Goal: Navigation & Orientation: Find specific page/section

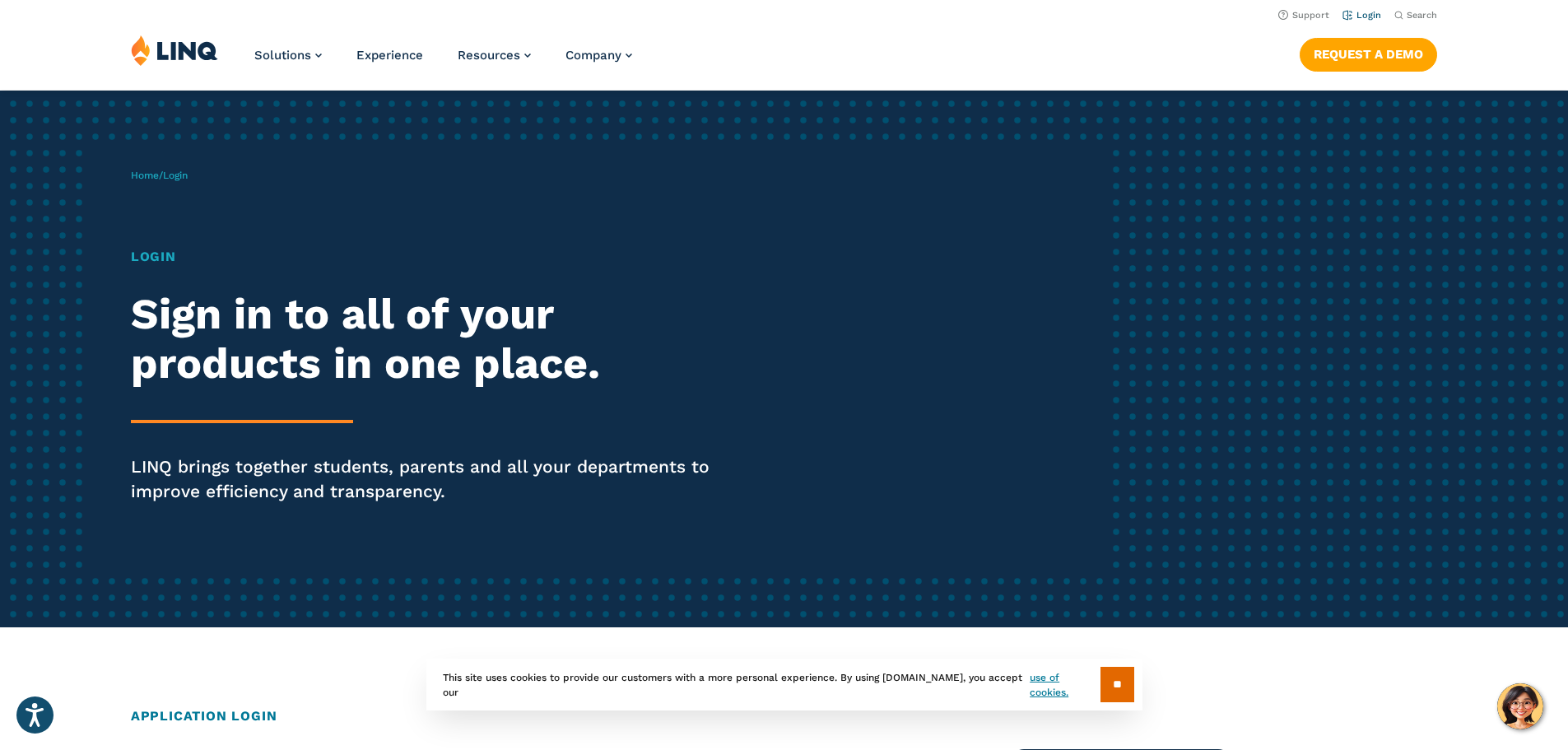
click at [1367, 19] on link "Login" at bounding box center [1362, 15] width 39 height 11
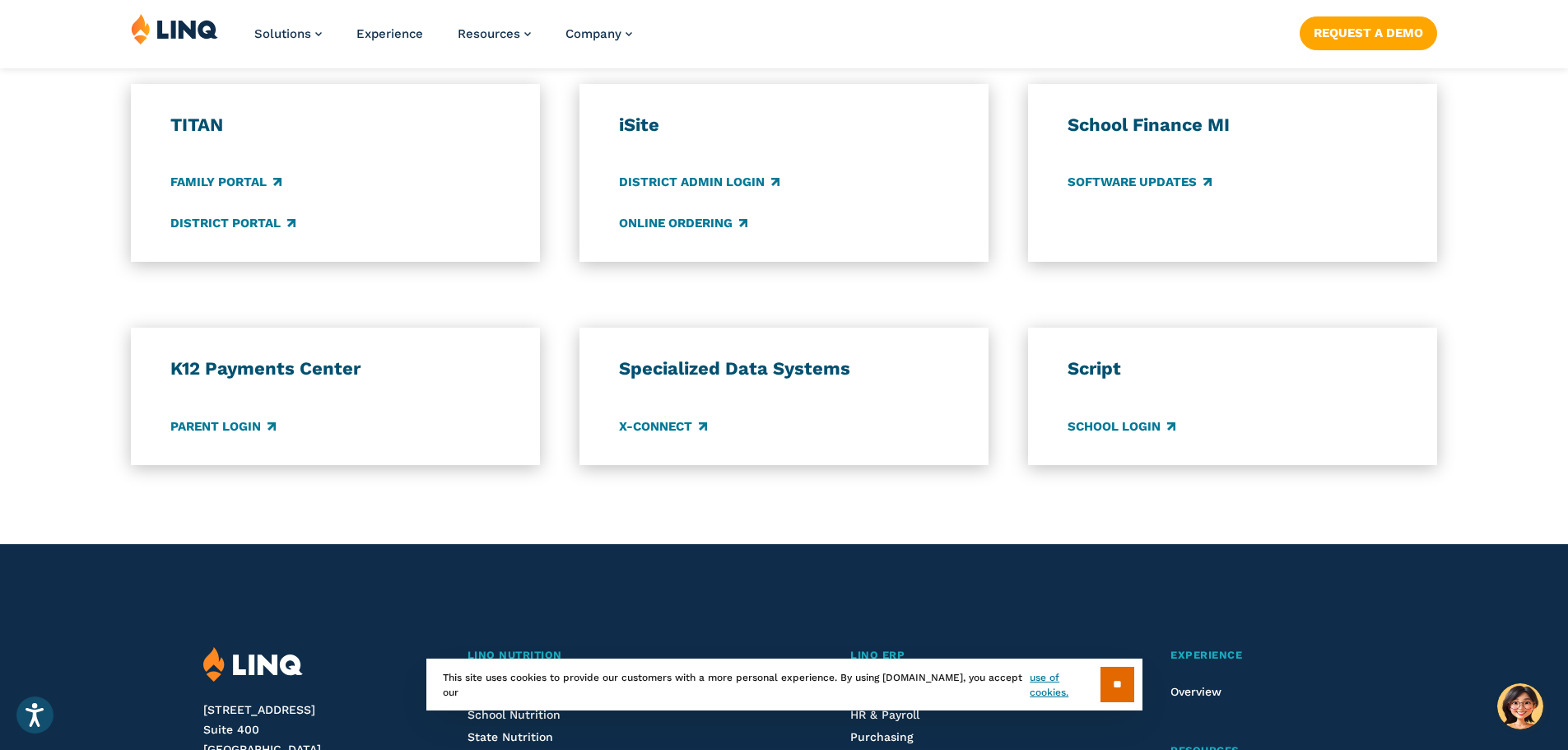
scroll to position [1070, 0]
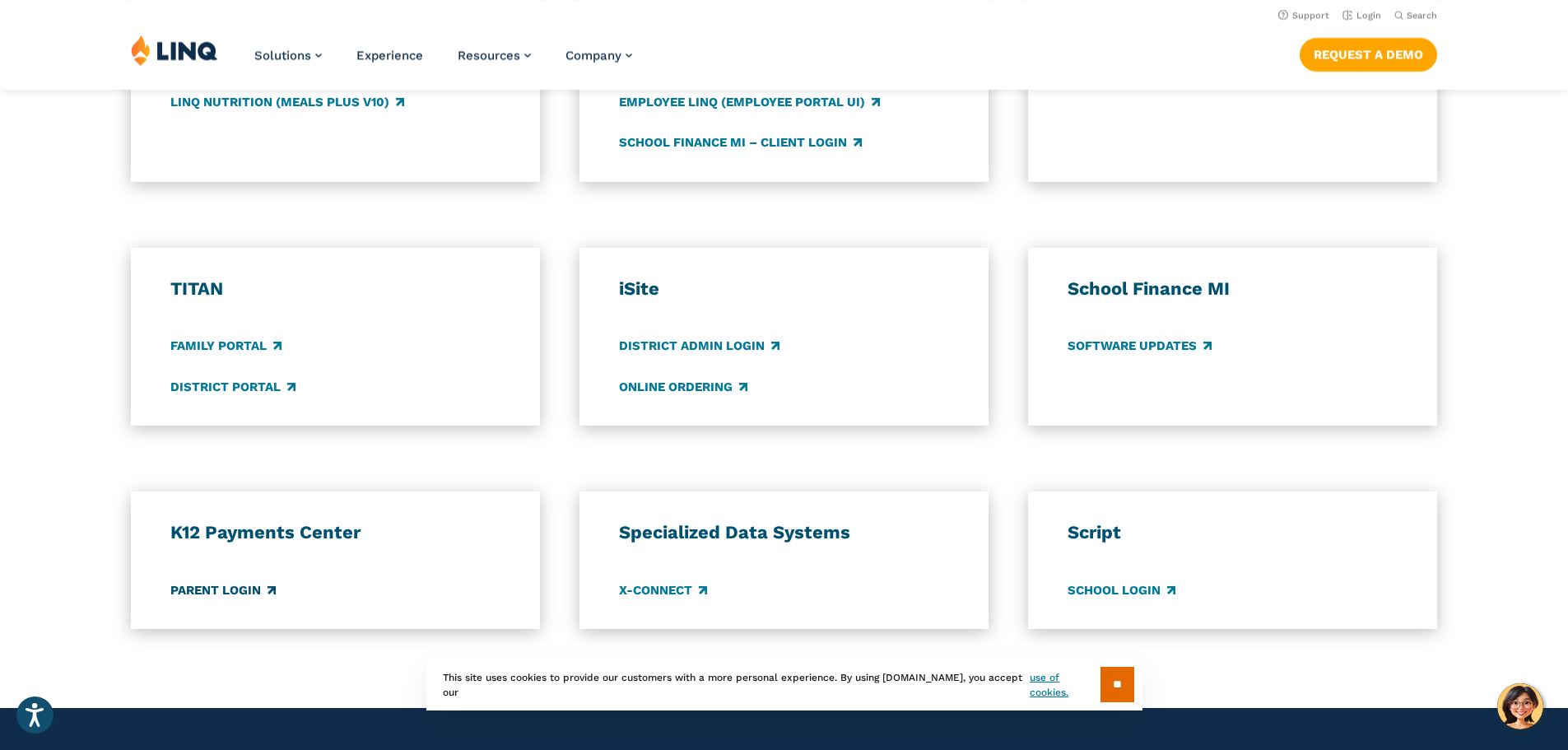
click at [223, 589] on link "Parent Login" at bounding box center [223, 590] width 105 height 18
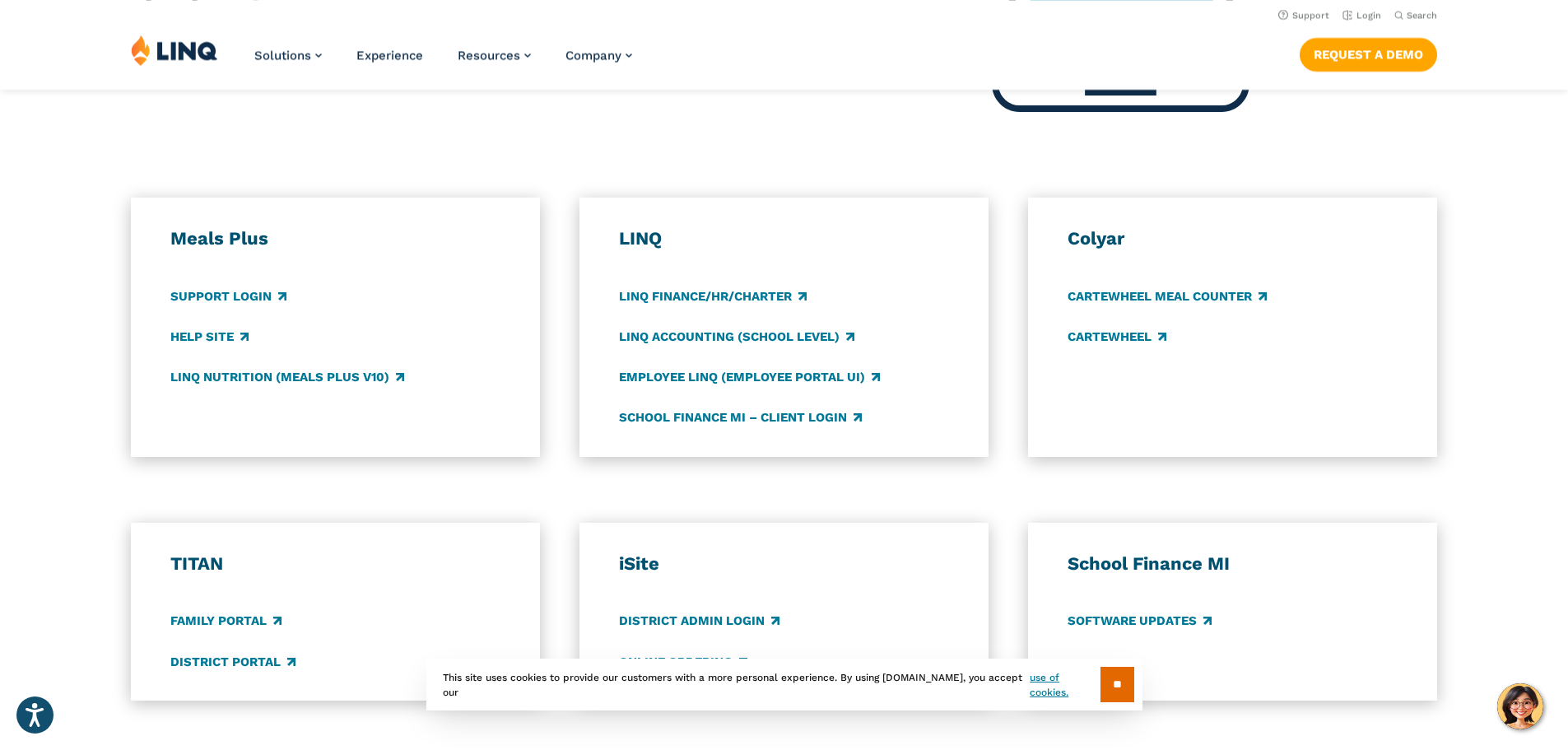
scroll to position [741, 0]
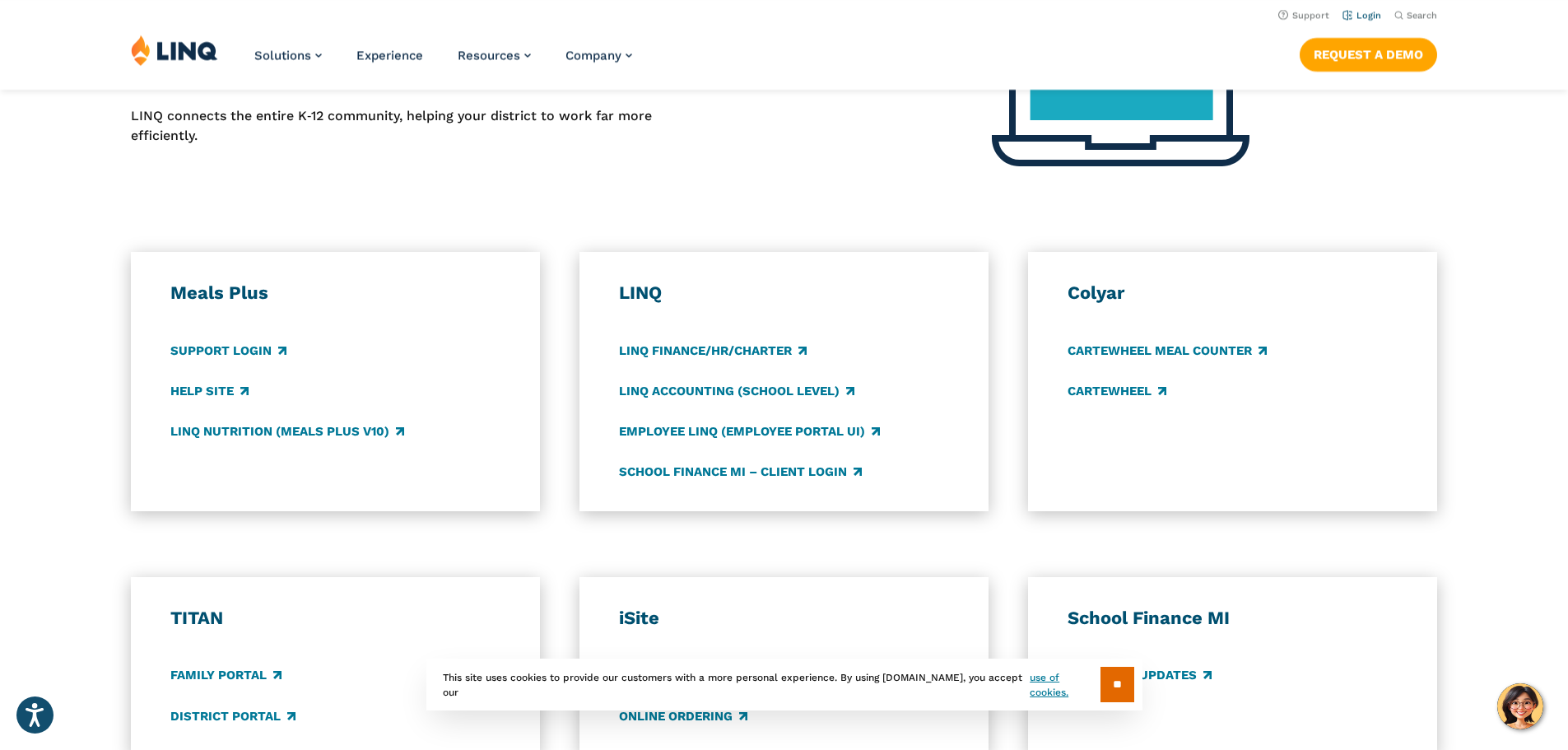
click at [1358, 16] on link "Login" at bounding box center [1362, 15] width 39 height 11
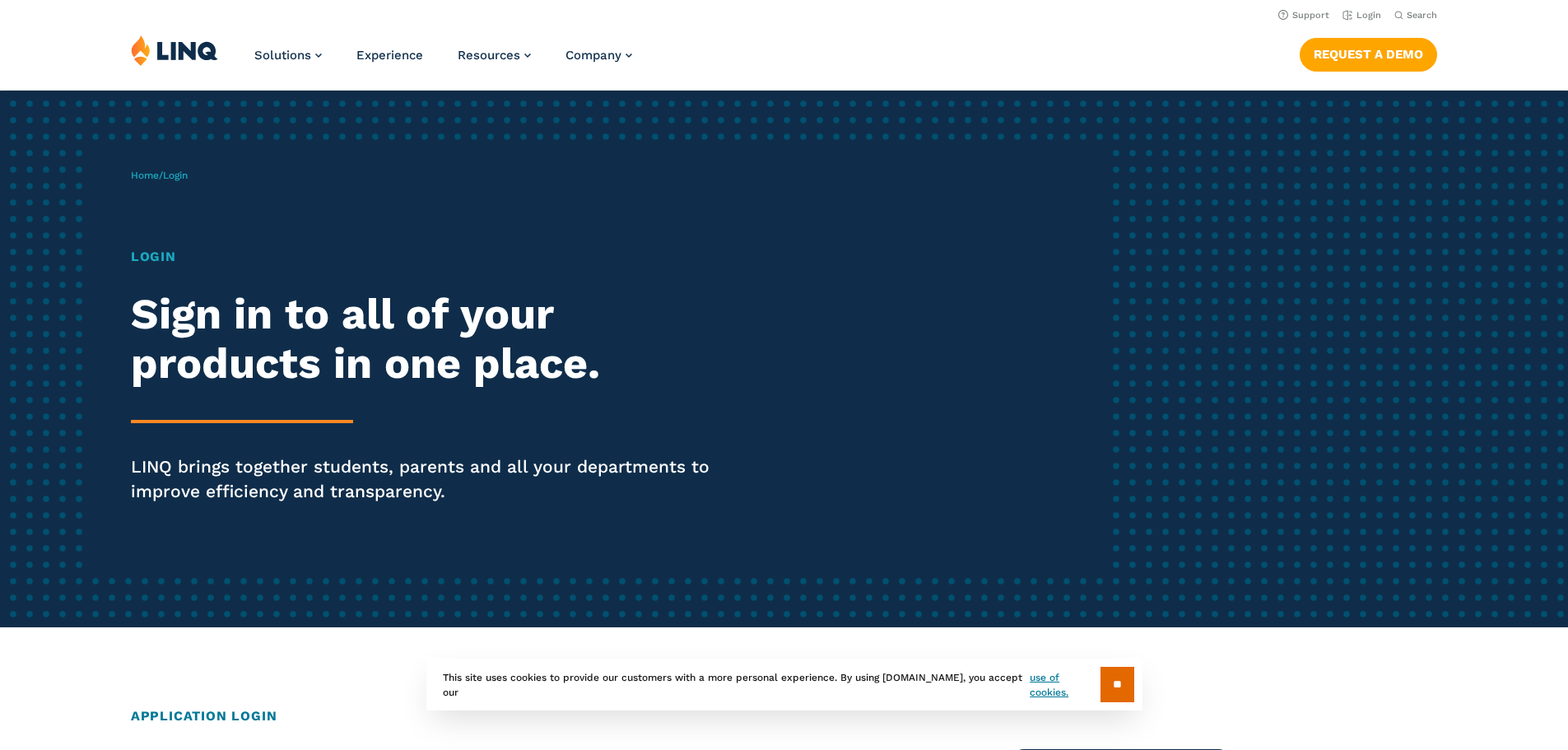
click at [185, 175] on span "Login" at bounding box center [176, 176] width 25 height 12
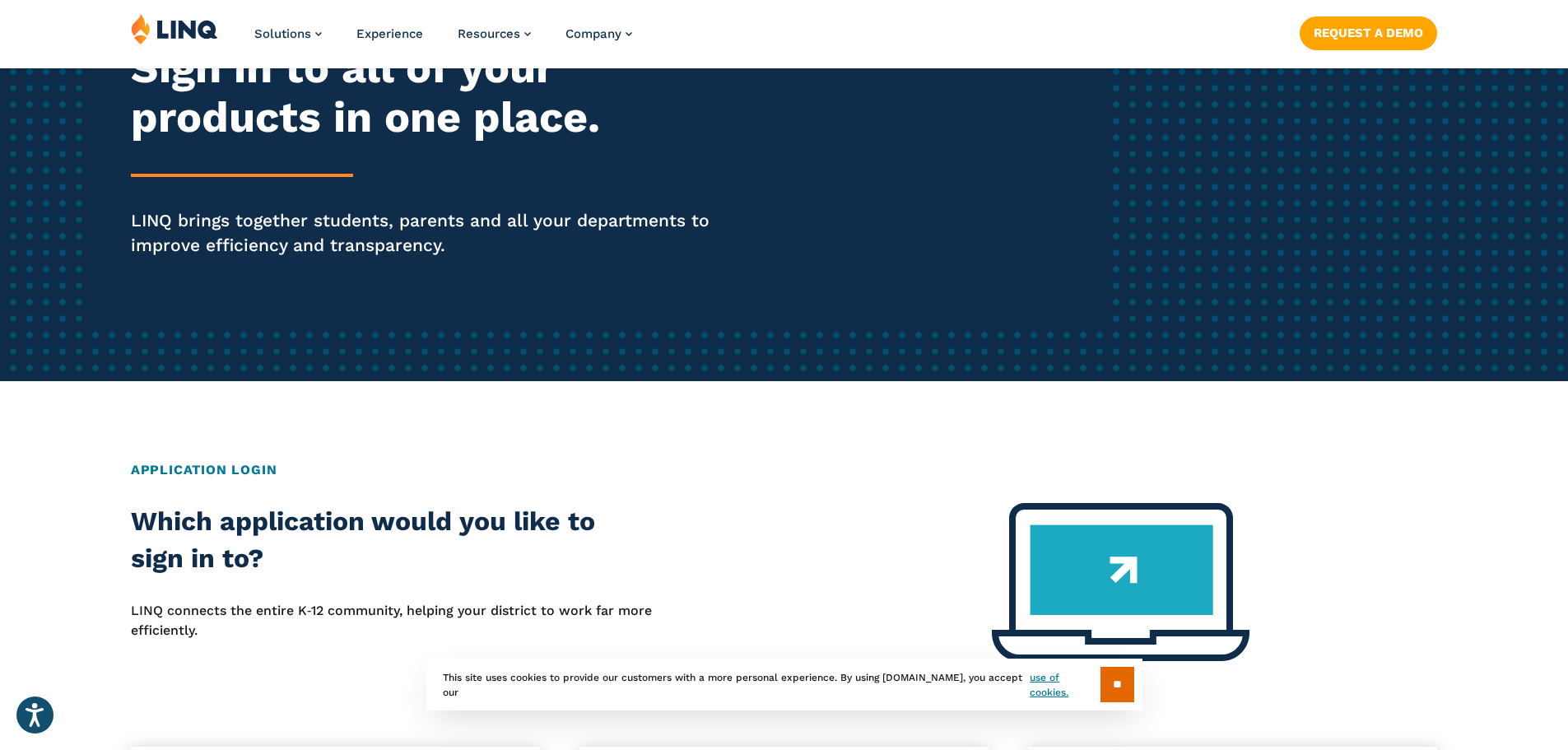
scroll to position [329, 0]
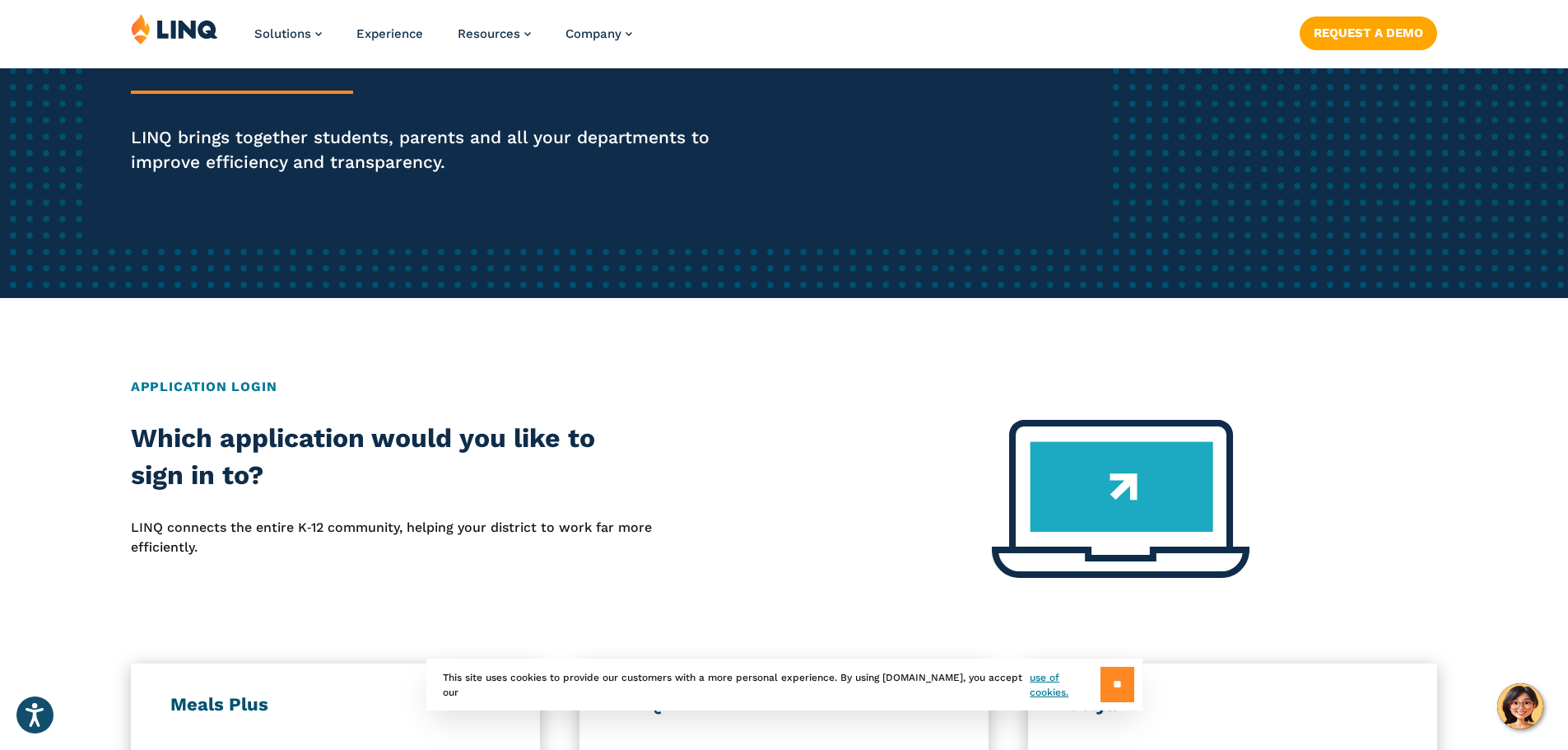
click at [1123, 682] on input "**" at bounding box center [1117, 684] width 34 height 36
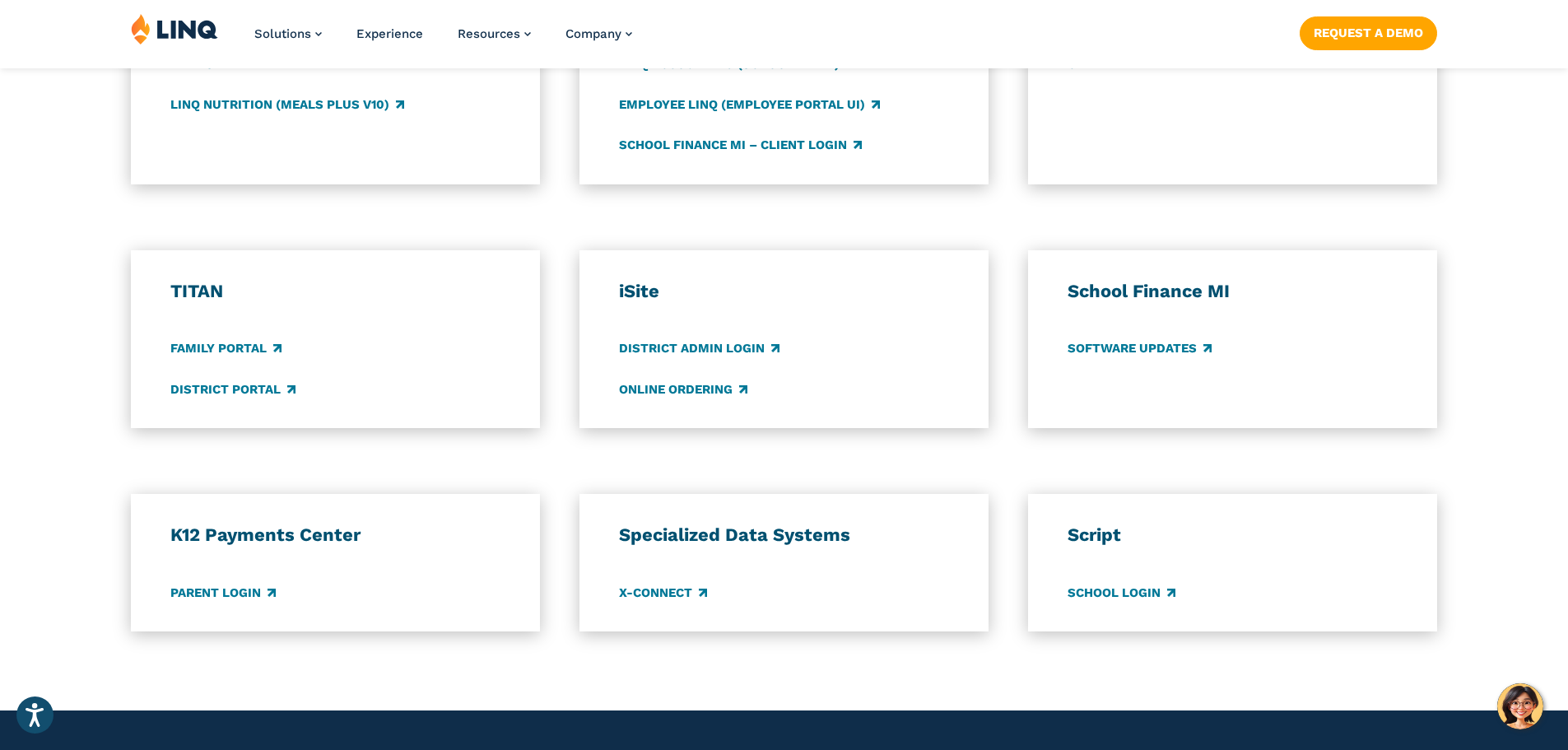
scroll to position [1070, 0]
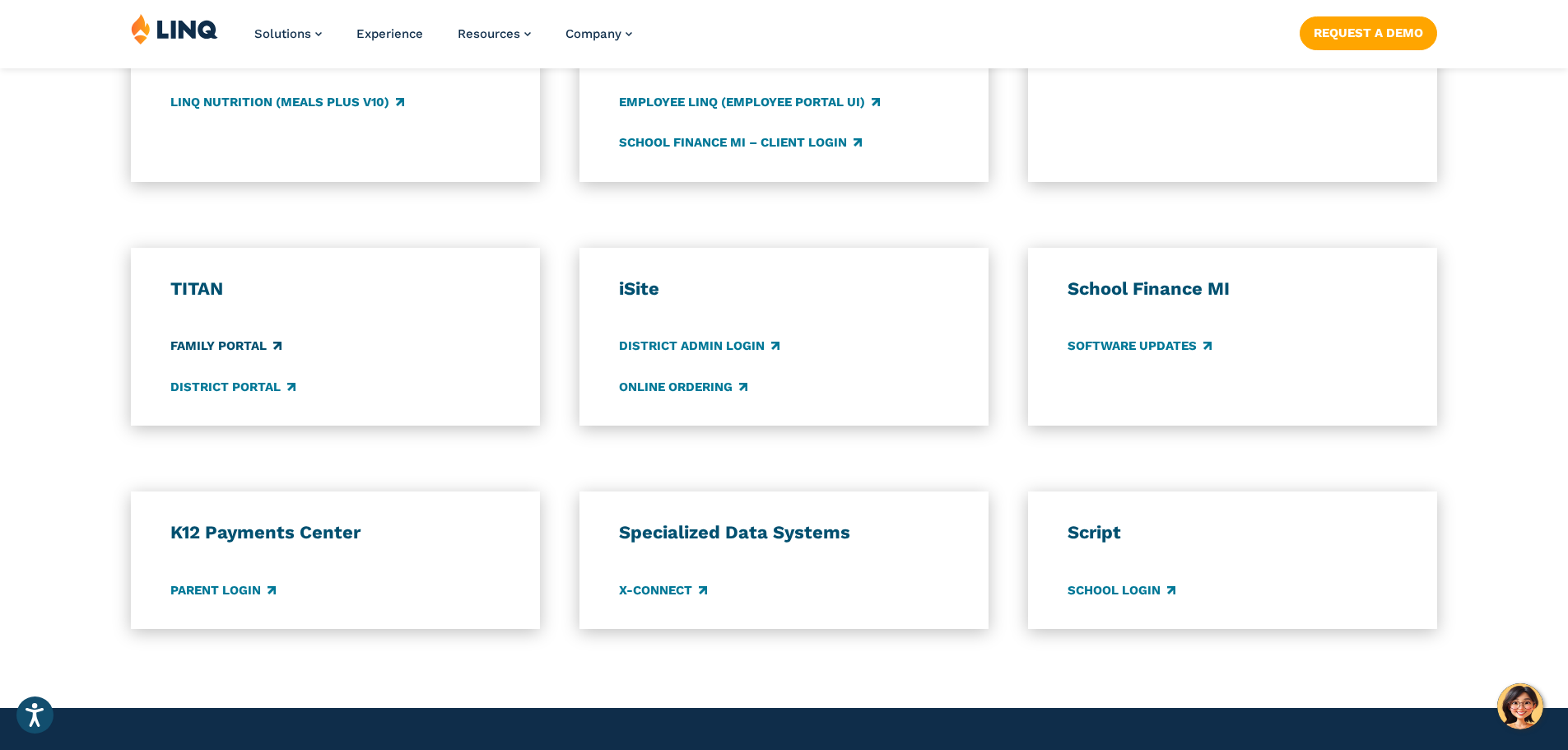
click at [212, 345] on link "Family Portal" at bounding box center [226, 346] width 111 height 18
